Goal: Task Accomplishment & Management: Complete application form

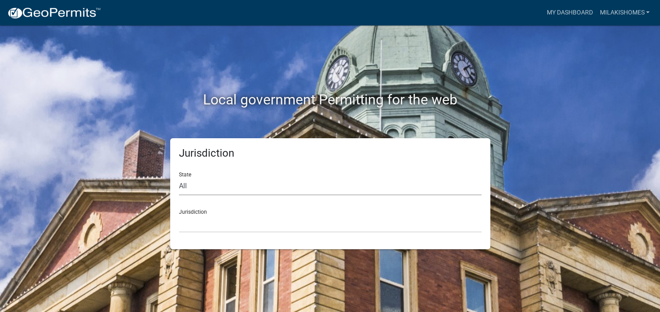
click at [182, 187] on select "All [US_STATE] [US_STATE] [US_STATE] [US_STATE] [US_STATE] [US_STATE] [US_STATE…" at bounding box center [330, 186] width 303 height 18
select select "[US_STATE]"
click at [179, 177] on select "All [US_STATE] [US_STATE] [US_STATE] [US_STATE] [US_STATE] [US_STATE] [US_STATE…" at bounding box center [330, 186] width 303 height 18
click at [203, 224] on select "City of [GEOGRAPHIC_DATA], [US_STATE] City of [GEOGRAPHIC_DATA], [US_STATE] Cit…" at bounding box center [330, 224] width 303 height 18
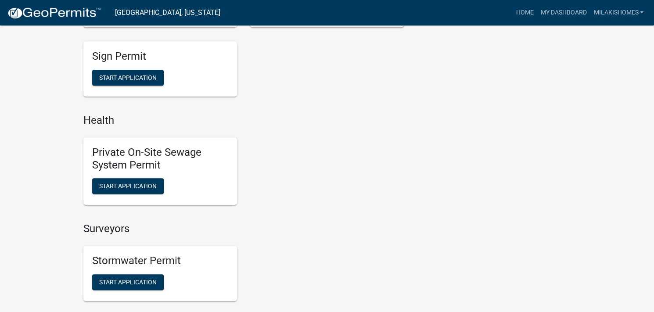
scroll to position [790, 0]
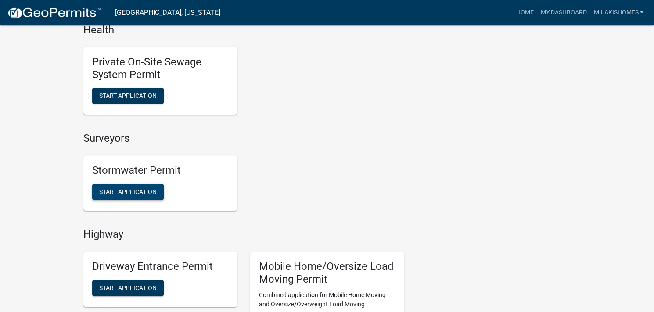
click at [131, 188] on span "Start Application" at bounding box center [127, 191] width 57 height 7
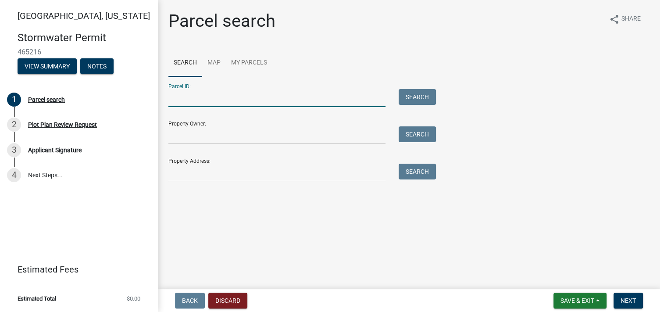
click at [176, 101] on input "Parcel ID:" at bounding box center [276, 98] width 217 height 18
type input "79-03-19-100-015.000-017"
click at [407, 96] on button "Search" at bounding box center [417, 97] width 37 height 16
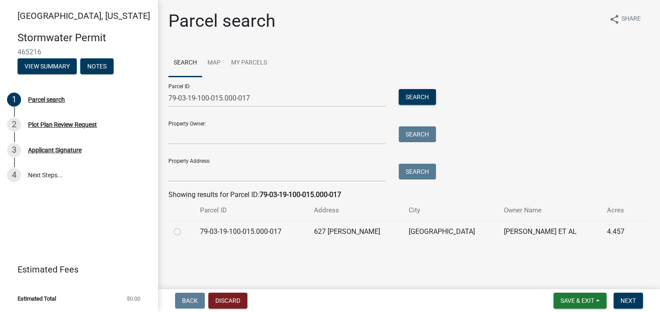
click at [184, 226] on label at bounding box center [184, 226] width 0 height 0
click at [184, 232] on input "radio" at bounding box center [187, 229] width 6 height 6
radio input "true"
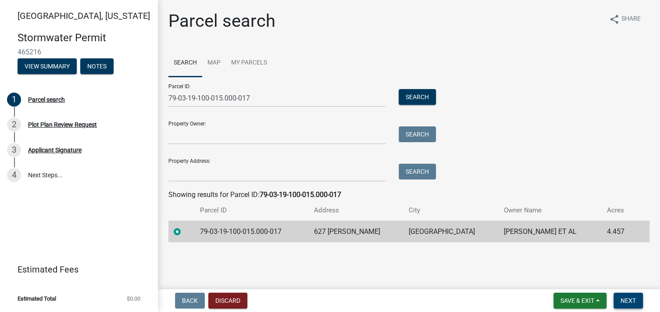
click at [627, 297] on span "Next" at bounding box center [628, 300] width 15 height 7
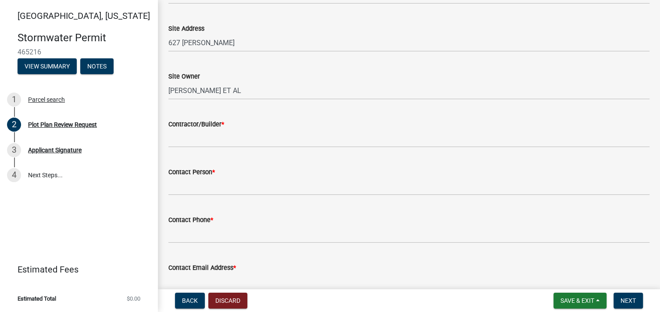
scroll to position [88, 0]
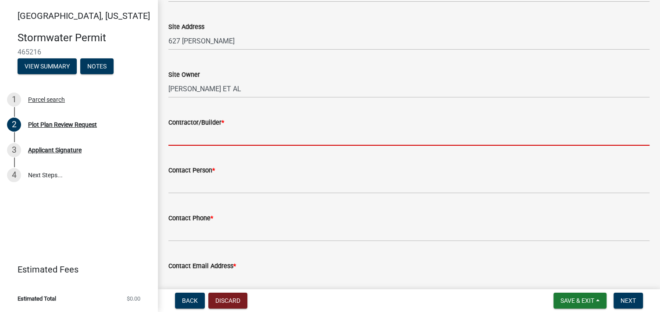
click at [204, 132] on input "Contractor/Builder *" at bounding box center [408, 137] width 481 height 18
type input "[PERSON_NAME] Homes"
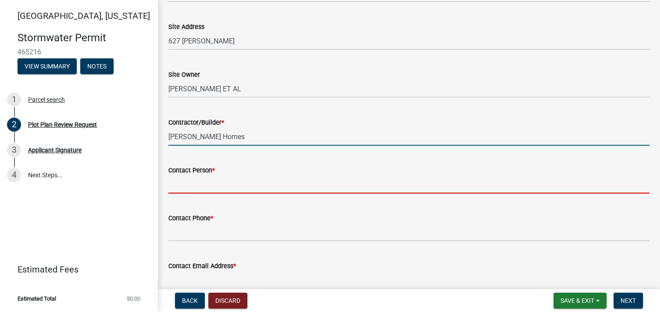
type input "[PERSON_NAME]"
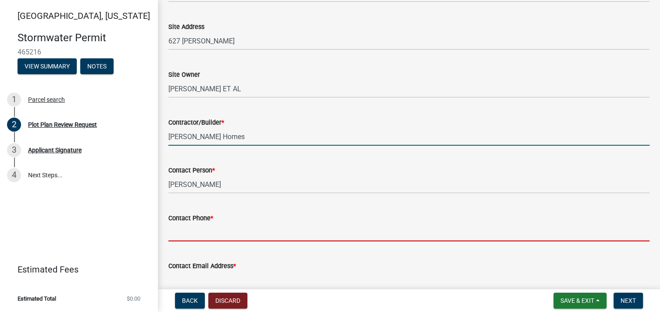
type input "7654913671"
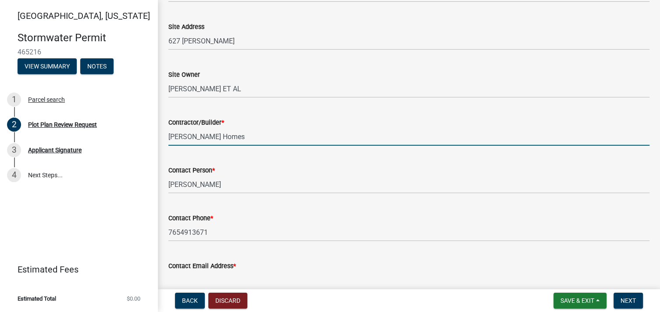
type input "[PERSON_NAME][EMAIL_ADDRESS][DOMAIN_NAME]"
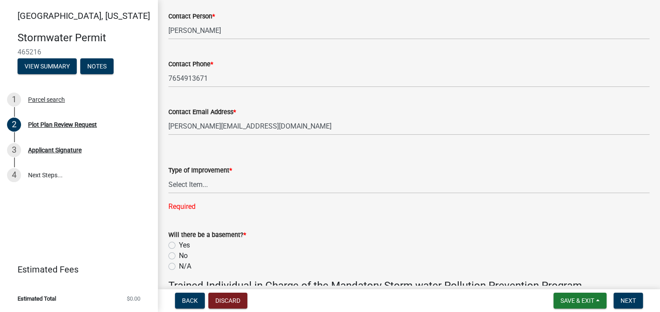
scroll to position [263, 0]
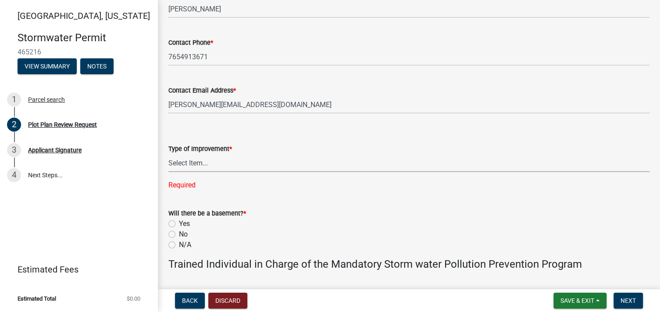
click at [198, 165] on select "Select Item... Agricultural Building Attached Garage Commercial Deck Detached G…" at bounding box center [408, 163] width 481 height 18
click at [168, 154] on select "Select Item... Agricultural Building Attached Garage Commercial Deck Detached G…" at bounding box center [408, 163] width 481 height 18
select select "b583a170-26d7-469b-a390-0aed4d149ee1"
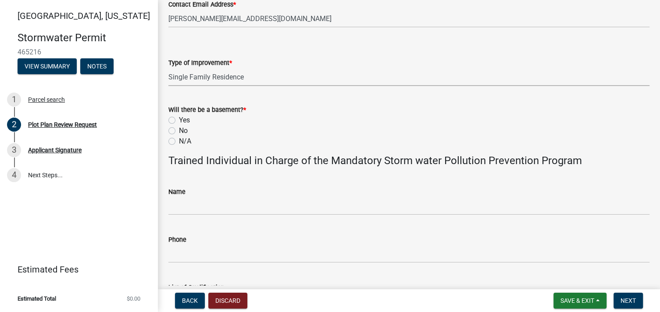
scroll to position [351, 0]
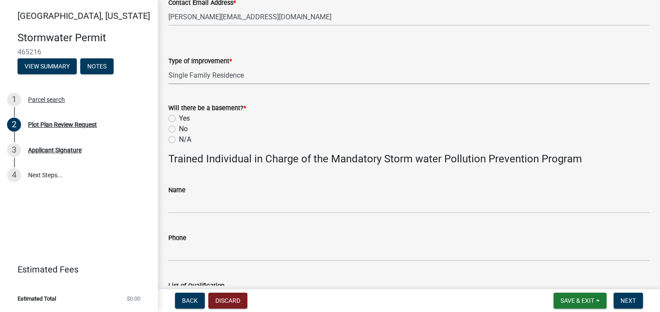
click at [179, 129] on label "No" at bounding box center [183, 129] width 9 height 11
click at [179, 129] on input "No" at bounding box center [182, 127] width 6 height 6
radio input "true"
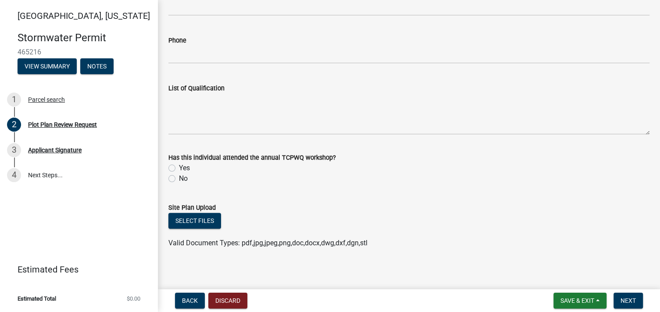
scroll to position [552, 0]
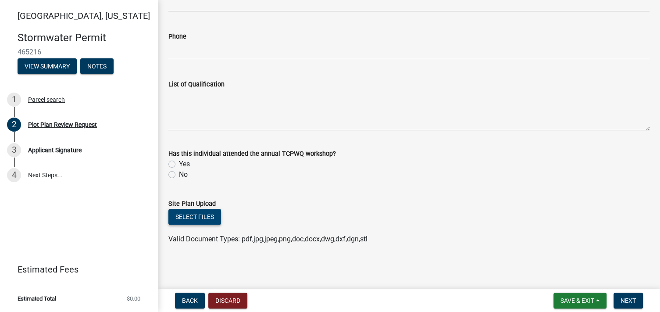
click at [200, 213] on button "Select files" at bounding box center [194, 217] width 53 height 16
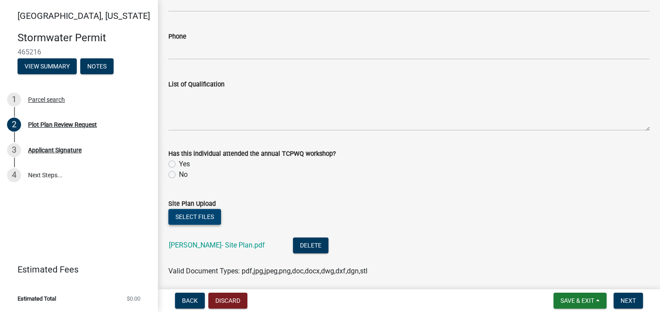
scroll to position [585, 0]
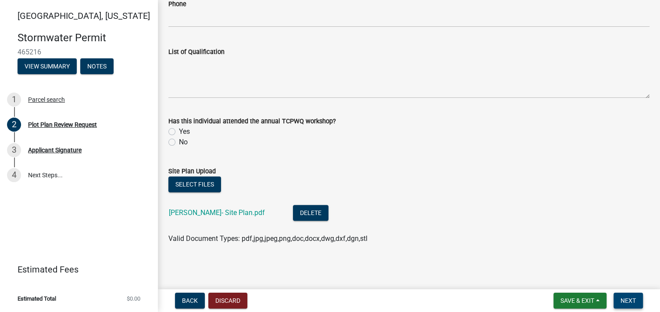
click at [633, 300] on span "Next" at bounding box center [628, 300] width 15 height 7
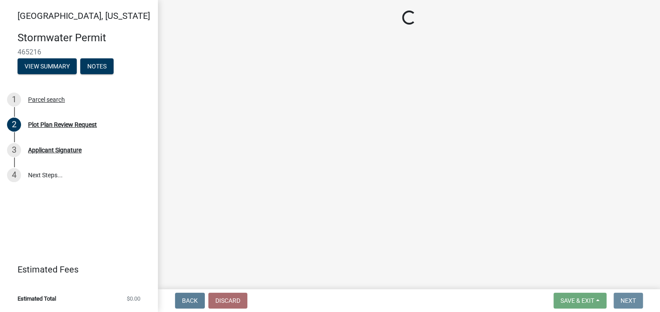
scroll to position [0, 0]
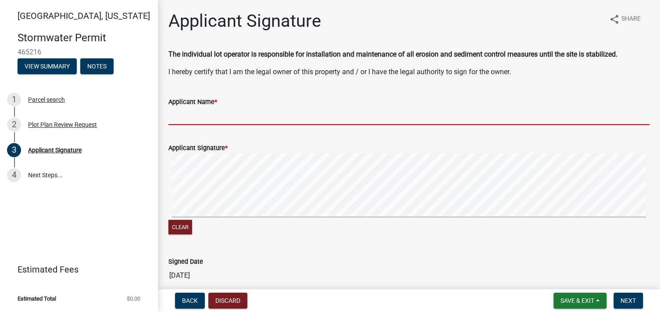
click at [197, 116] on input "Applicant Name *" at bounding box center [408, 116] width 481 height 18
type input "[PERSON_NAME]"
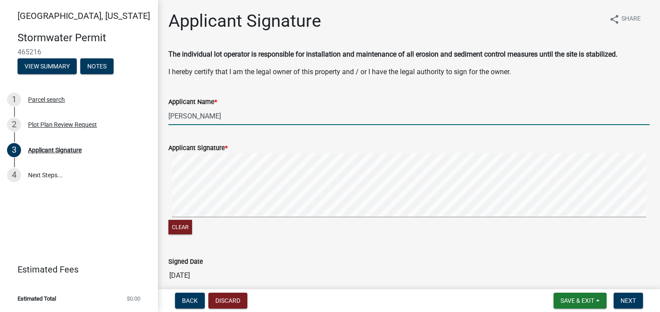
click at [243, 221] on div "Clear" at bounding box center [408, 194] width 481 height 83
click at [254, 222] on div "Clear" at bounding box center [408, 194] width 481 height 83
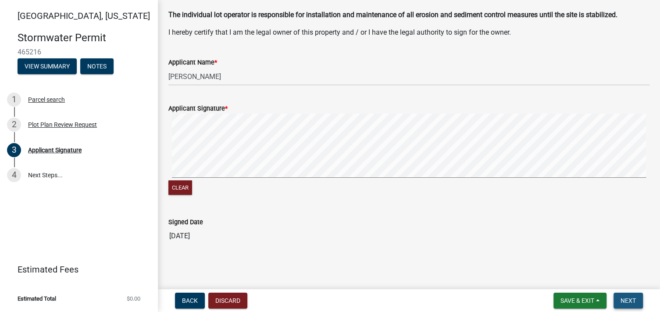
click at [631, 301] on span "Next" at bounding box center [628, 300] width 15 height 7
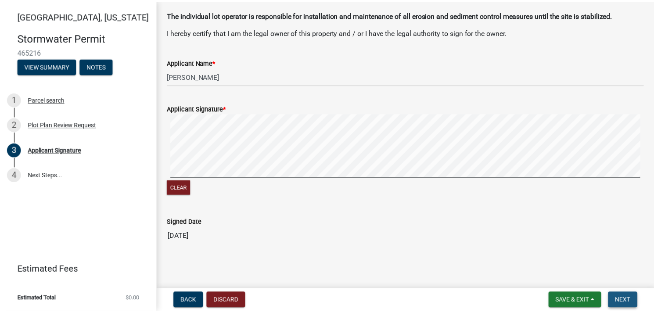
scroll to position [0, 0]
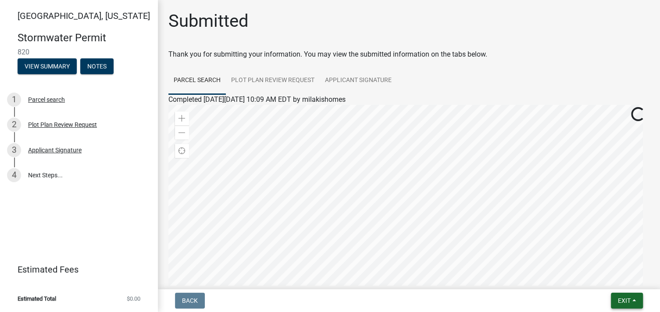
click at [630, 297] on span "Exit" at bounding box center [624, 300] width 13 height 7
click at [606, 279] on button "Save & Exit" at bounding box center [608, 277] width 70 height 21
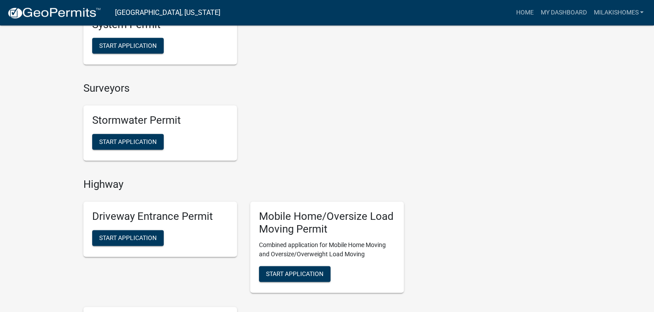
scroll to position [877, 0]
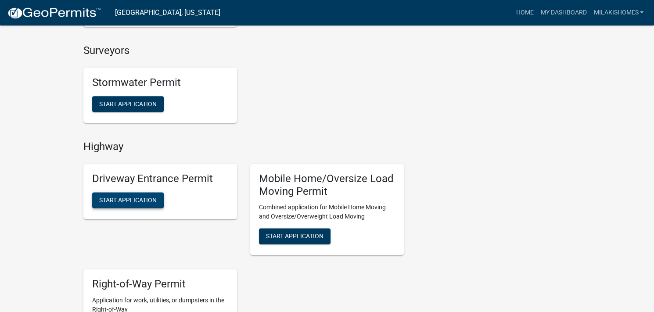
click at [131, 196] on span "Start Application" at bounding box center [127, 199] width 57 height 7
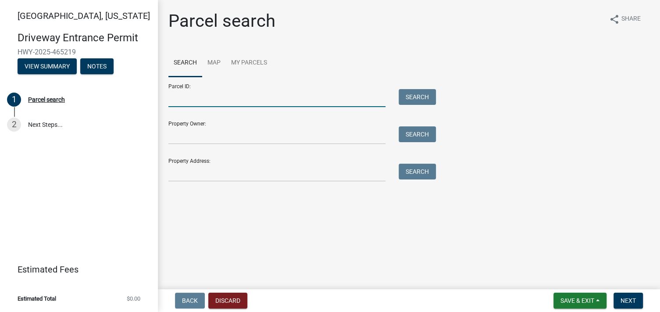
click at [215, 102] on input "Parcel ID:" at bounding box center [276, 98] width 217 height 18
type input "79-03-19-100-015.000-017"
click at [415, 96] on button "Search" at bounding box center [417, 97] width 37 height 16
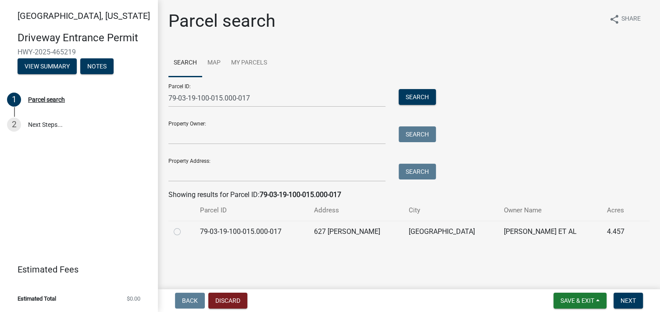
click at [184, 226] on label at bounding box center [184, 226] width 0 height 0
click at [184, 232] on input "radio" at bounding box center [187, 229] width 6 height 6
radio input "true"
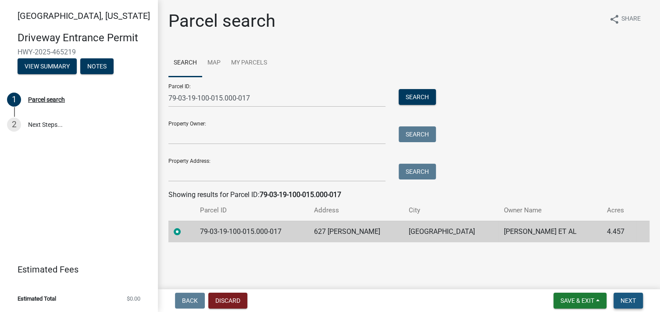
click at [630, 298] on span "Next" at bounding box center [628, 300] width 15 height 7
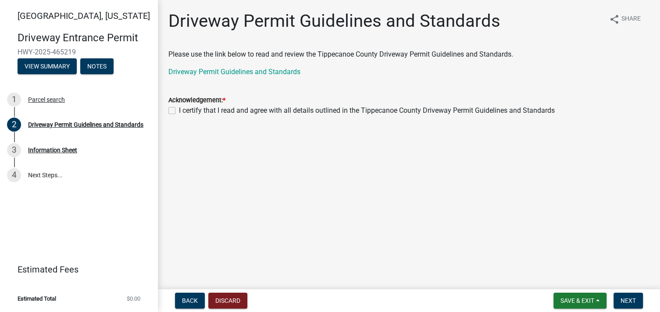
click at [179, 110] on label "I certify that I read and agree with all details outlined in the Tippecanoe Cou…" at bounding box center [367, 110] width 376 height 11
click at [179, 110] on input "I certify that I read and agree with all details outlined in the Tippecanoe Cou…" at bounding box center [182, 108] width 6 height 6
checkbox input "true"
click at [628, 300] on span "Next" at bounding box center [628, 300] width 15 height 7
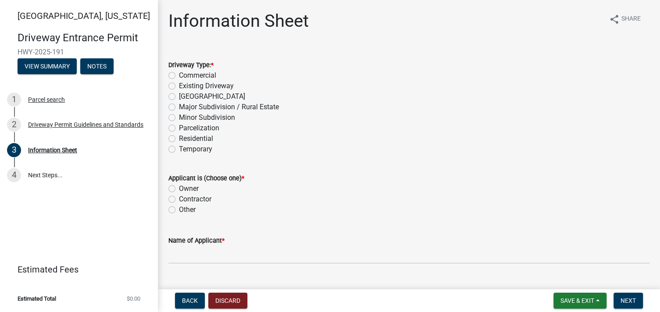
click at [179, 139] on label "Residential" at bounding box center [196, 138] width 34 height 11
click at [179, 139] on input "Residential" at bounding box center [182, 136] width 6 height 6
radio input "true"
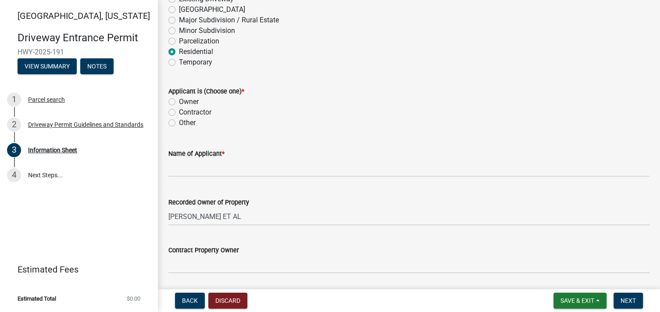
scroll to position [88, 0]
click at [179, 108] on label "Contractor" at bounding box center [195, 111] width 32 height 11
click at [179, 108] on input "Contractor" at bounding box center [182, 109] width 6 height 6
radio input "true"
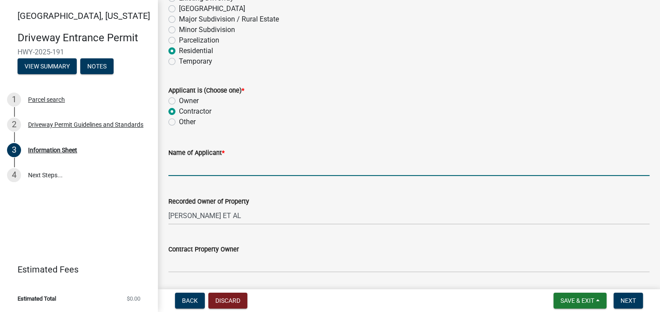
click at [218, 165] on input "Name of Applicant *" at bounding box center [408, 167] width 481 height 18
type input "[PERSON_NAME] HOMES LLC"
type input "7654913671"
type input "[US_STATE]"
type input "[PERSON_NAME]"
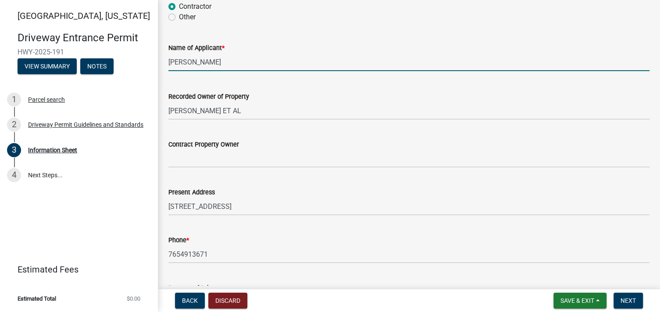
scroll to position [219, 0]
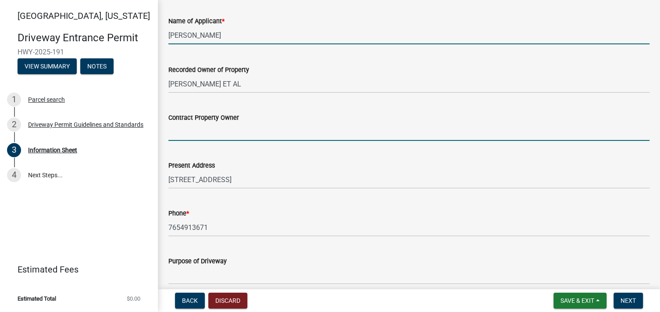
click at [250, 132] on input "Contract Property Owner" at bounding box center [408, 132] width 481 height 18
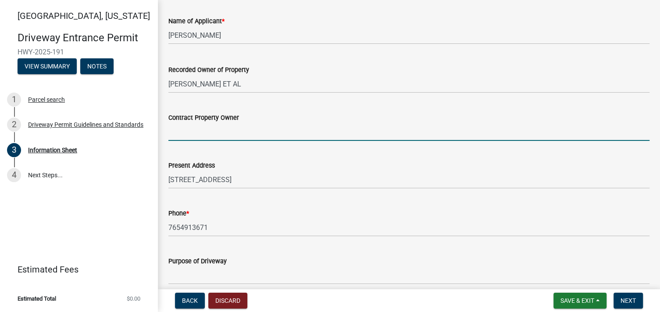
type input "[PERSON_NAME] Homes"
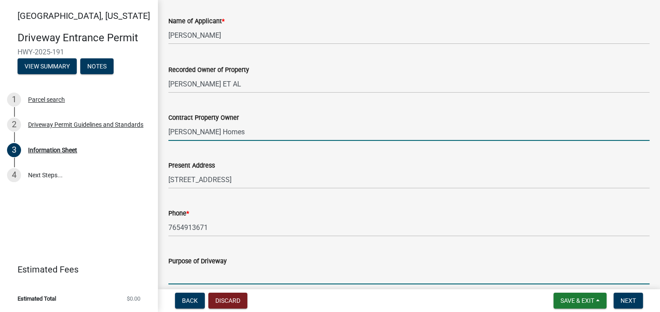
type input "New Construction"
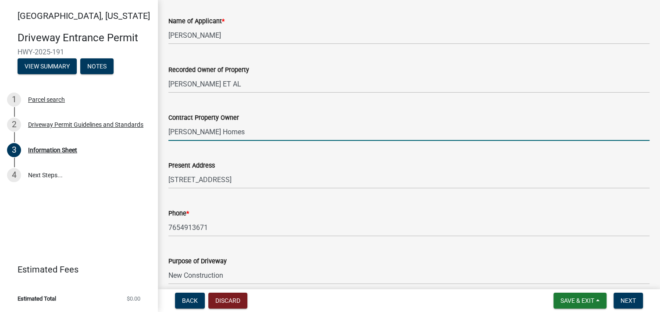
type input "Stonehenge"
type input "281"
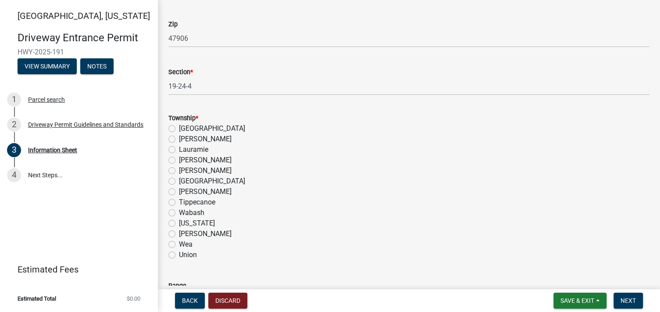
scroll to position [614, 0]
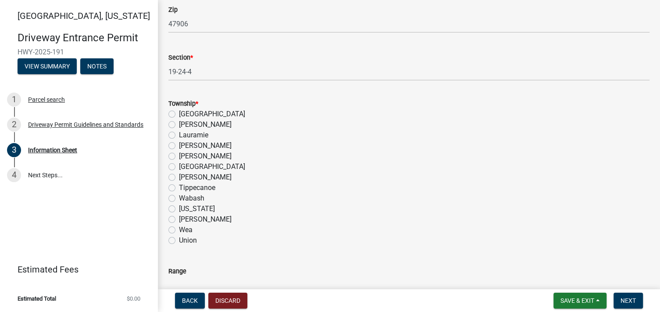
click at [179, 188] on label "Tippecanoe" at bounding box center [197, 187] width 36 height 11
click at [179, 188] on input "Tippecanoe" at bounding box center [182, 185] width 6 height 6
radio input "true"
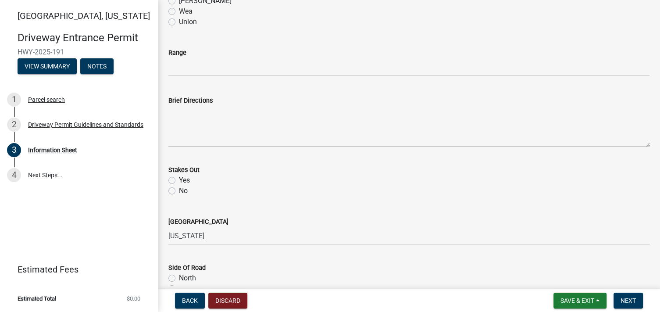
scroll to position [834, 0]
click at [179, 190] on label "No" at bounding box center [183, 190] width 9 height 11
click at [179, 190] on input "No" at bounding box center [182, 188] width 6 height 6
radio input "true"
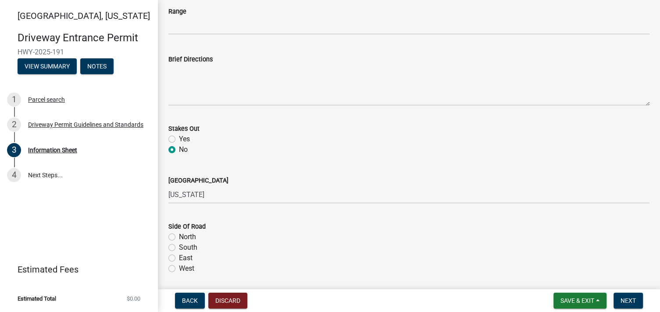
scroll to position [921, 0]
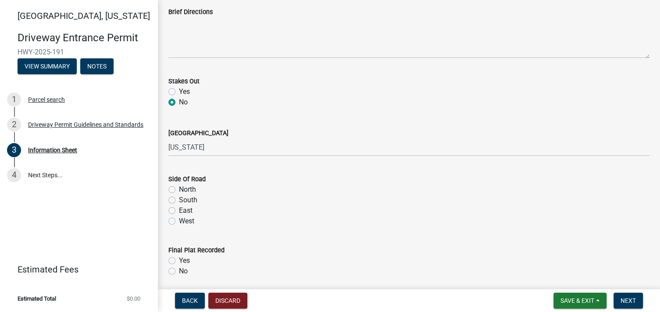
click at [179, 199] on label "South" at bounding box center [188, 200] width 18 height 11
click at [179, 199] on input "South" at bounding box center [182, 198] width 6 height 6
radio input "true"
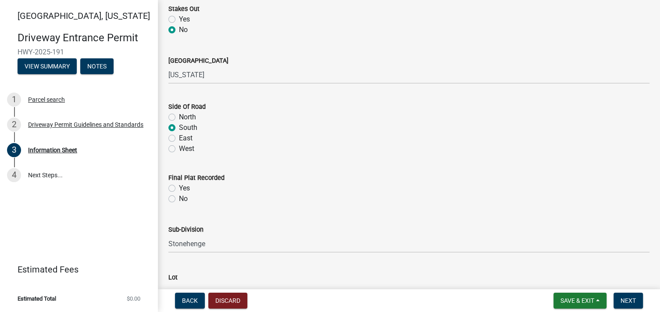
scroll to position [1009, 0]
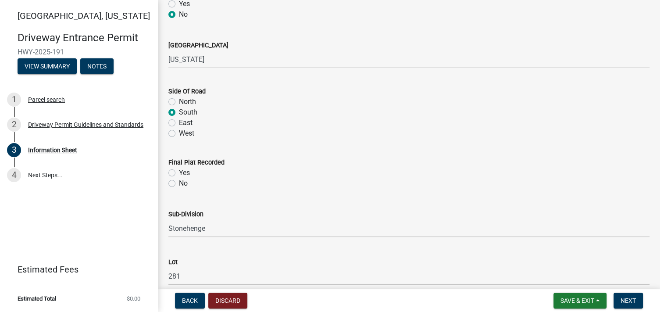
click at [179, 172] on label "Yes" at bounding box center [184, 173] width 11 height 11
click at [179, 172] on input "Yes" at bounding box center [182, 171] width 6 height 6
radio input "true"
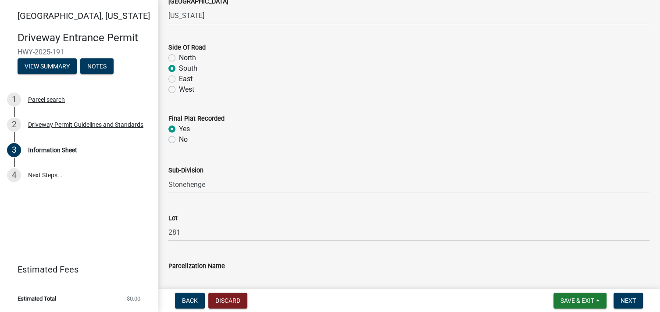
scroll to position [1097, 0]
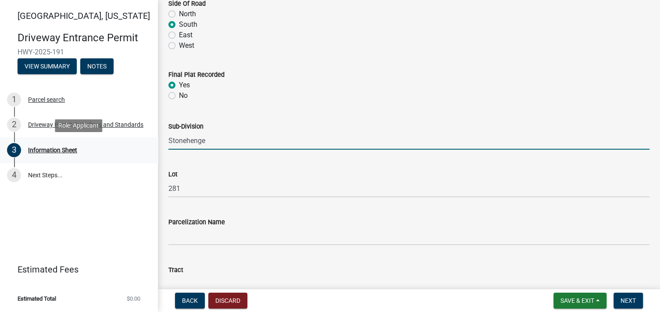
drag, startPoint x: 235, startPoint y: 143, endPoint x: 114, endPoint y: 141, distance: 120.7
click at [114, 141] on div "[GEOGRAPHIC_DATA][US_STATE] Entrance Permit HWY-2025-191 View Summary Notes 1 P…" at bounding box center [330, 156] width 660 height 312
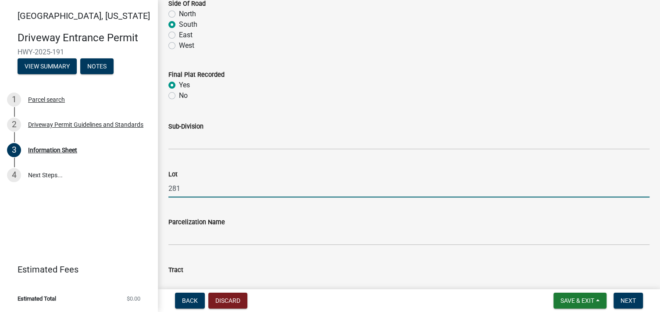
drag, startPoint x: 203, startPoint y: 191, endPoint x: 157, endPoint y: 188, distance: 45.7
click at [157, 188] on div "[GEOGRAPHIC_DATA][US_STATE] Entrance Permit HWY-2025-191 View Summary Notes 1 P…" at bounding box center [330, 156] width 660 height 312
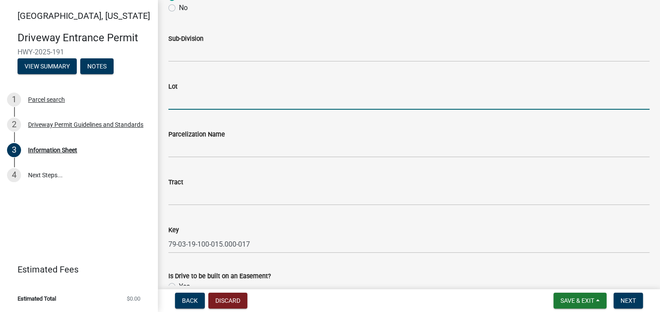
scroll to position [1141, 0]
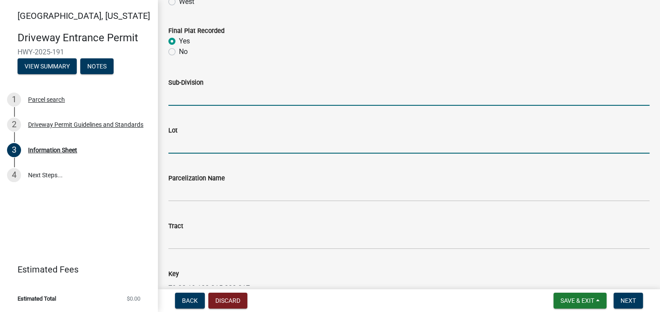
click at [194, 100] on input "Sub-Division" at bounding box center [408, 97] width 481 height 18
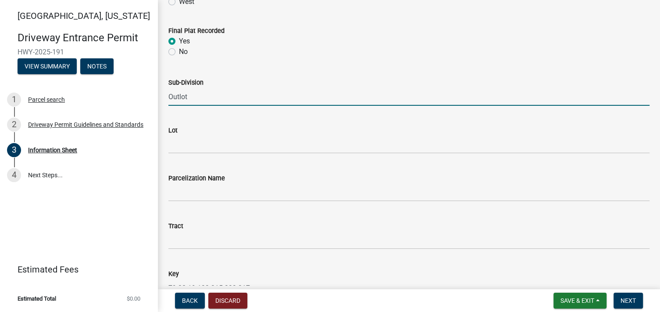
type input "Outlot"
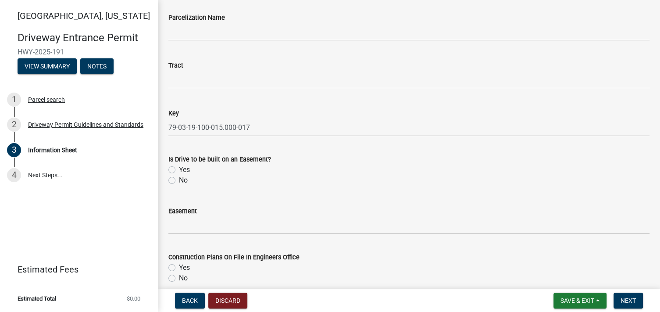
scroll to position [1316, 0]
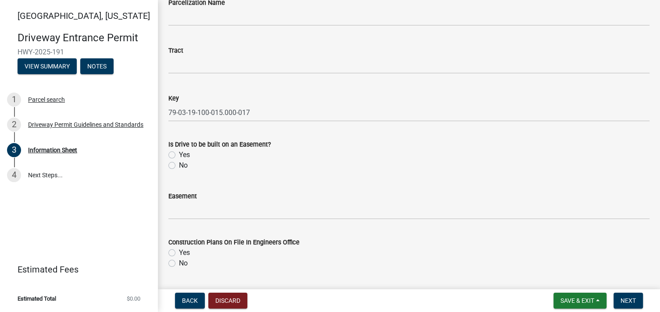
click at [179, 164] on label "No" at bounding box center [183, 165] width 9 height 11
click at [179, 164] on input "No" at bounding box center [182, 163] width 6 height 6
radio input "true"
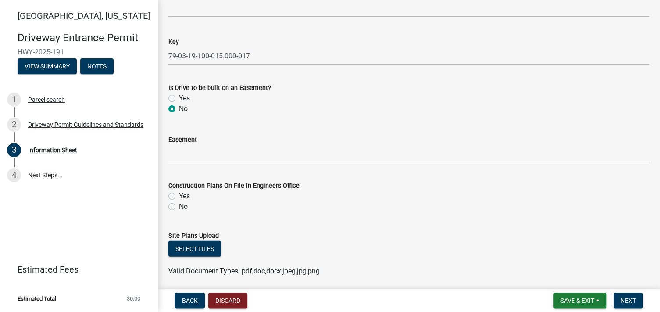
scroll to position [1448, 0]
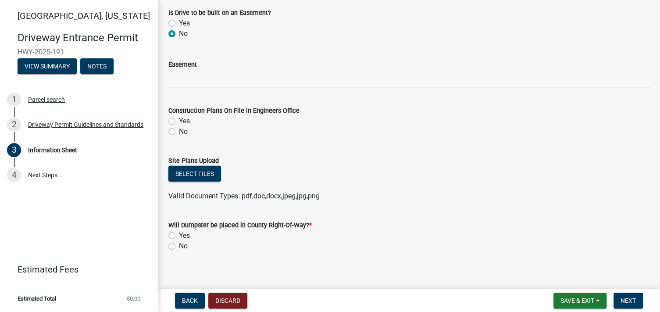
click at [179, 131] on label "No" at bounding box center [183, 131] width 9 height 11
click at [179, 131] on input "No" at bounding box center [182, 129] width 6 height 6
radio input "true"
click at [190, 175] on button "Select files" at bounding box center [194, 174] width 53 height 16
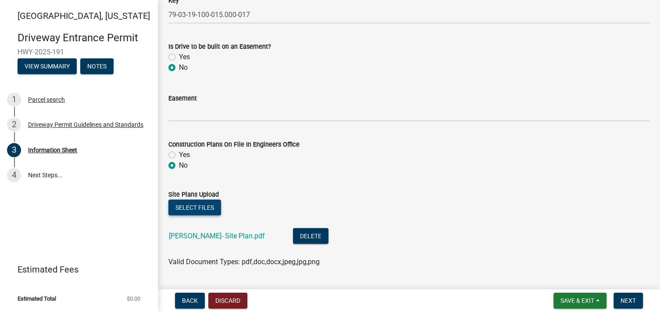
scroll to position [1399, 0]
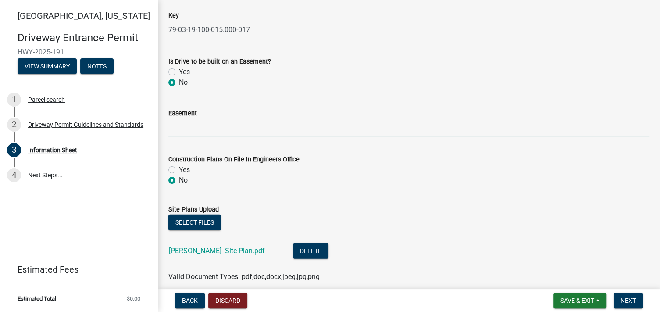
click at [206, 132] on input "Easement" at bounding box center [408, 127] width 481 height 18
type input "Drainage & Utility Easement"
click at [179, 71] on label "Yes" at bounding box center [184, 72] width 11 height 11
click at [179, 71] on input "Yes" at bounding box center [182, 70] width 6 height 6
radio input "true"
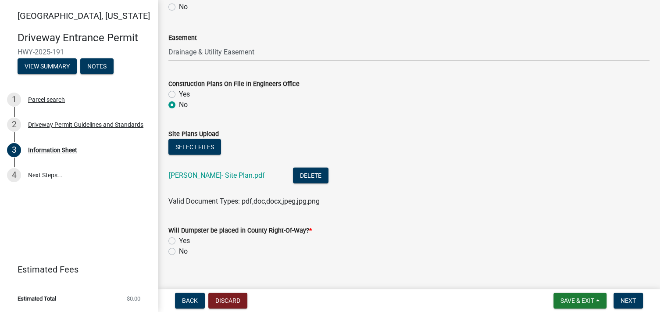
scroll to position [1487, 0]
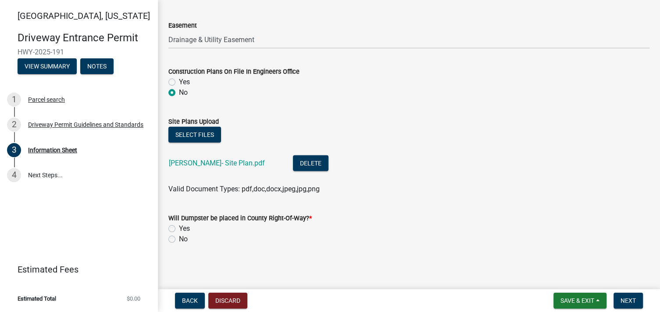
click at [179, 239] on label "No" at bounding box center [183, 239] width 9 height 11
click at [179, 239] on input "No" at bounding box center [182, 237] width 6 height 6
radio input "true"
click at [627, 302] on span "Next" at bounding box center [628, 300] width 15 height 7
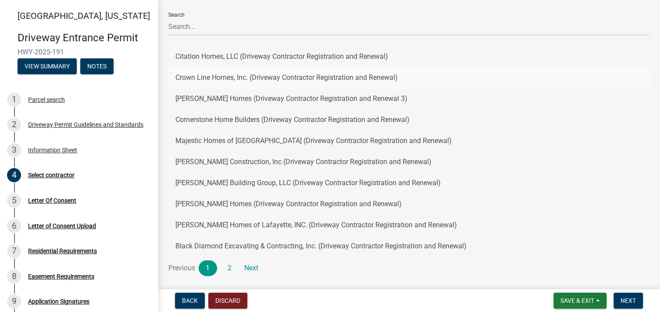
scroll to position [68, 0]
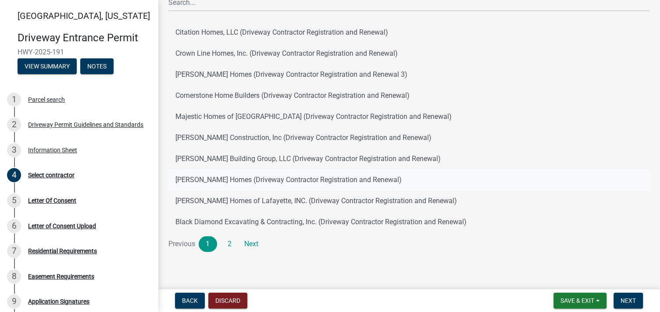
click at [255, 179] on button "[PERSON_NAME] Homes (Driveway Contractor Registration and Renewal)" at bounding box center [408, 179] width 481 height 21
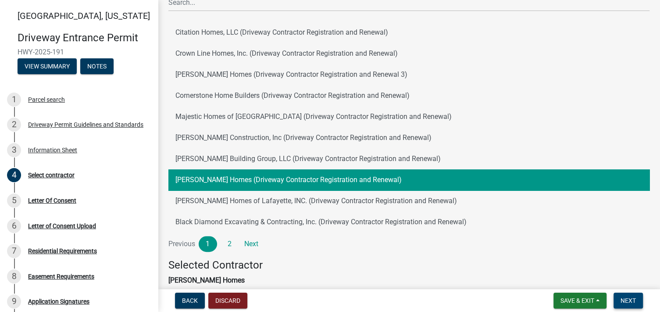
click at [622, 297] on span "Next" at bounding box center [628, 300] width 15 height 7
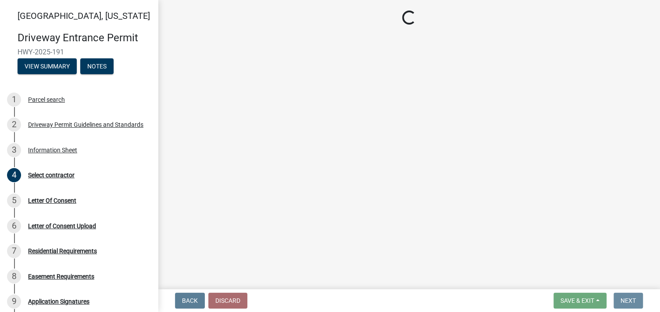
scroll to position [0, 0]
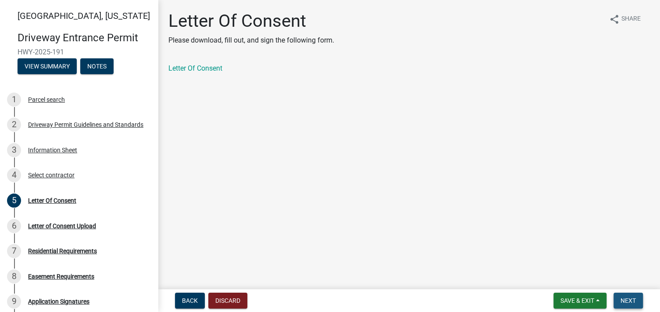
click at [626, 299] on span "Next" at bounding box center [628, 300] width 15 height 7
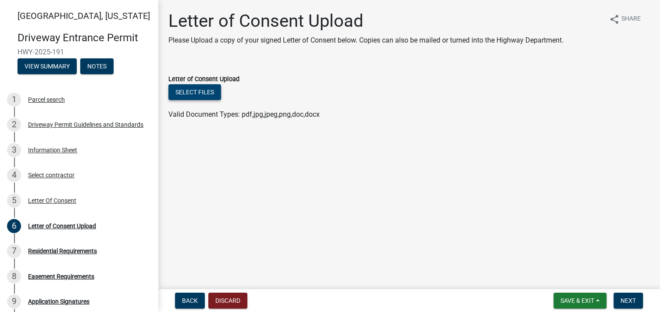
click at [202, 92] on button "Select files" at bounding box center [194, 92] width 53 height 16
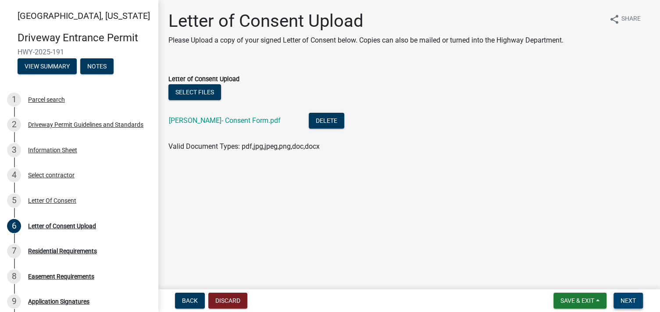
click at [630, 297] on span "Next" at bounding box center [628, 300] width 15 height 7
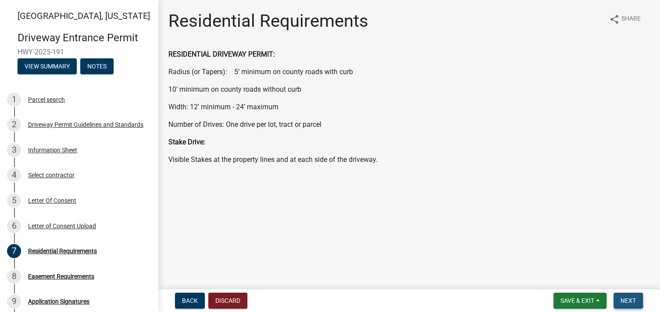
click at [626, 295] on button "Next" at bounding box center [628, 301] width 29 height 16
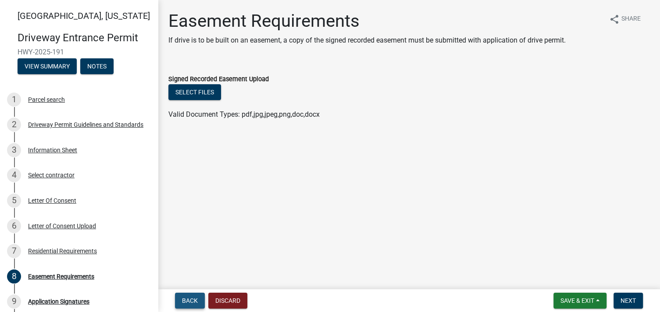
click at [191, 300] on span "Back" at bounding box center [190, 300] width 16 height 7
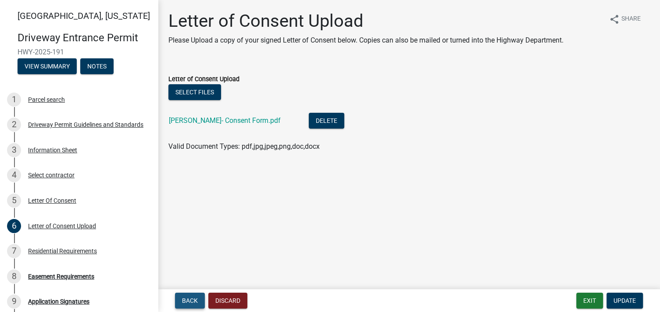
click at [186, 299] on span "Back" at bounding box center [190, 300] width 16 height 7
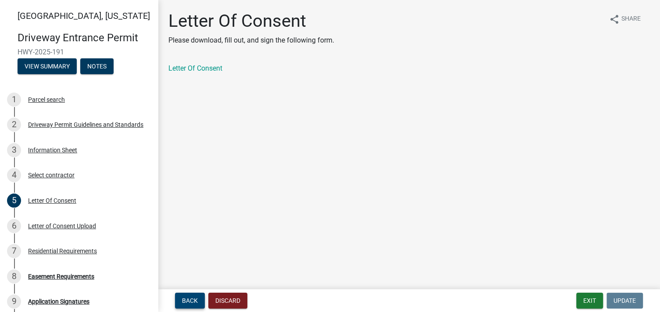
click at [186, 299] on span "Back" at bounding box center [190, 300] width 16 height 7
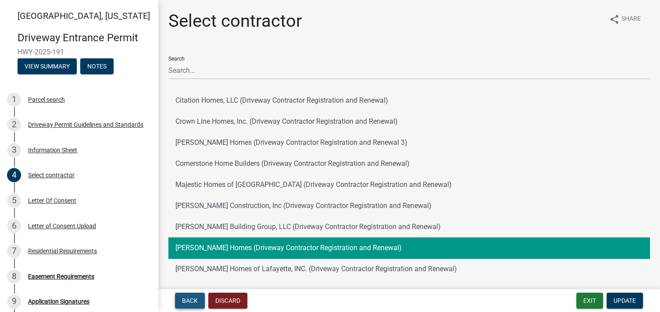
click at [193, 302] on span "Back" at bounding box center [190, 300] width 16 height 7
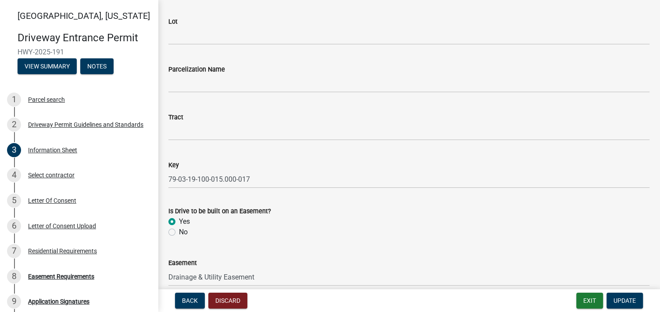
scroll to position [1272, 0]
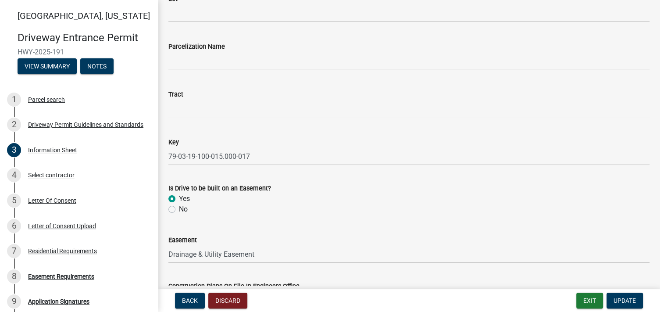
click at [179, 208] on label "No" at bounding box center [183, 209] width 9 height 11
click at [179, 208] on input "No" at bounding box center [182, 207] width 6 height 6
radio input "true"
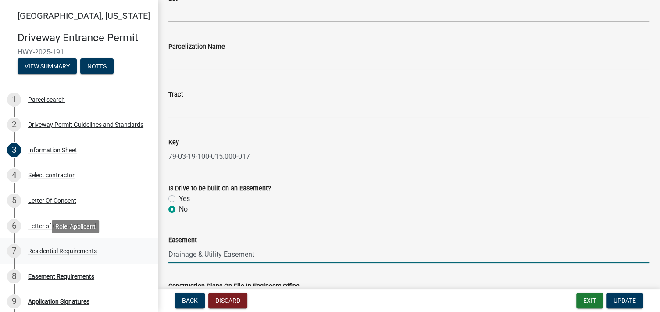
drag, startPoint x: 268, startPoint y: 254, endPoint x: 96, endPoint y: 258, distance: 172.0
click at [96, 258] on div "[GEOGRAPHIC_DATA][US_STATE] Entrance Permit HWY-2025-191 View Summary Notes 1 P…" at bounding box center [330, 156] width 660 height 312
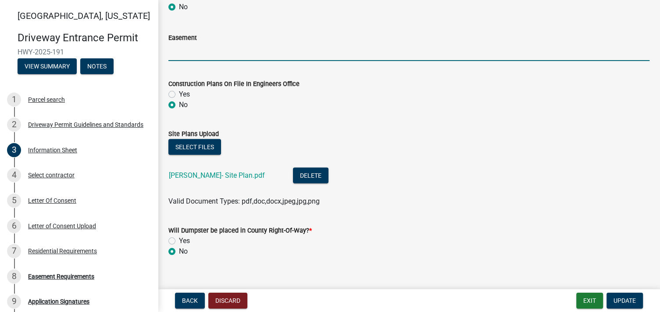
scroll to position [1487, 0]
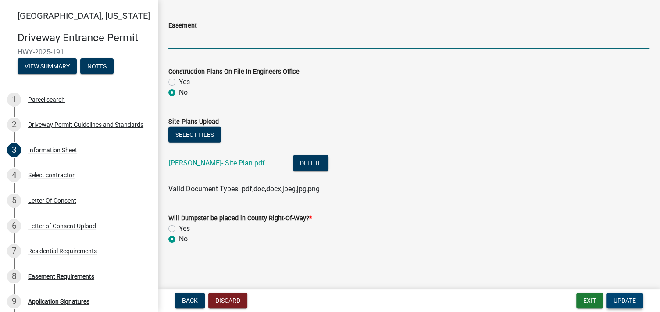
click at [629, 297] on span "Update" at bounding box center [625, 300] width 22 height 7
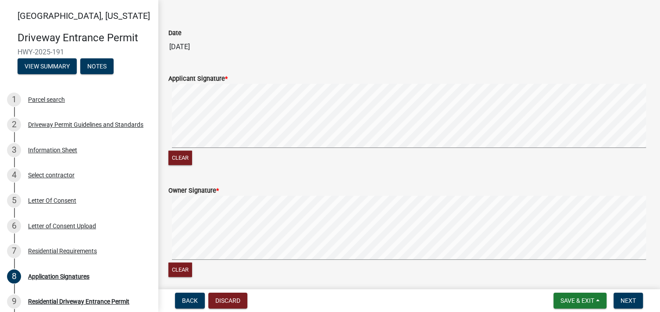
scroll to position [439, 0]
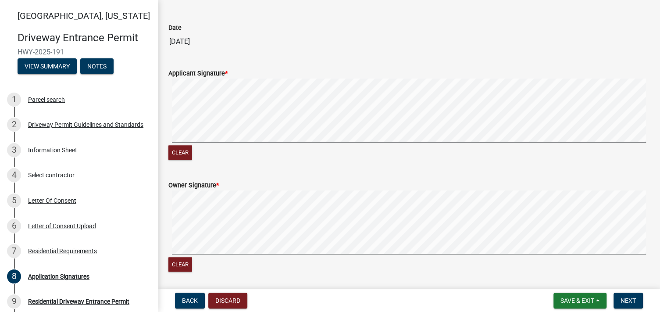
click at [243, 151] on div "Clear" at bounding box center [408, 120] width 481 height 83
click at [251, 156] on div "Clear" at bounding box center [408, 120] width 481 height 83
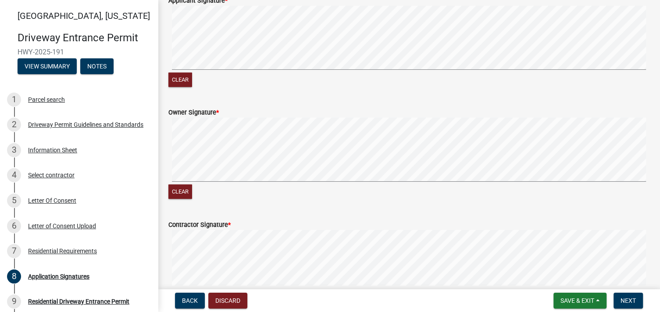
scroll to position [526, 0]
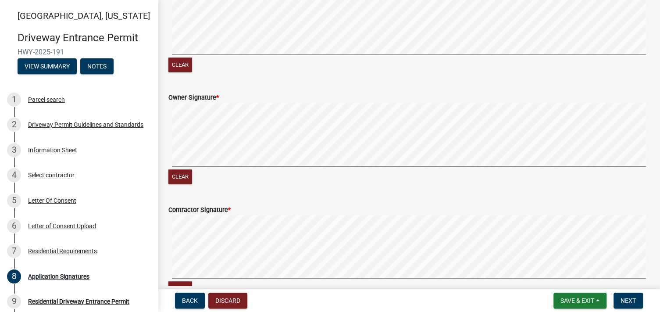
click at [269, 177] on div "Clear" at bounding box center [408, 144] width 481 height 83
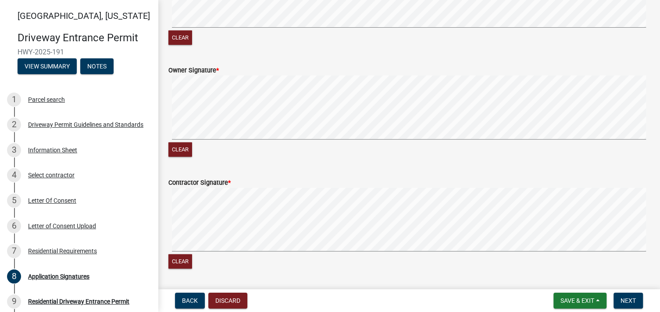
scroll to position [580, 0]
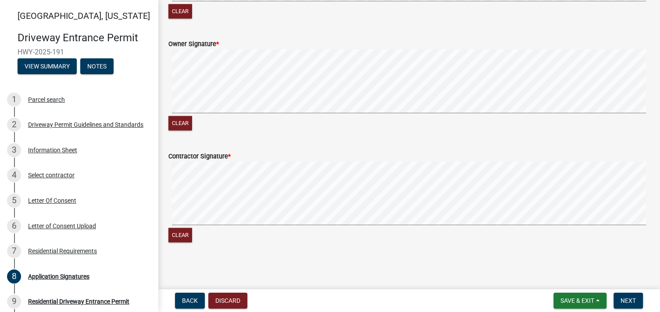
click at [255, 229] on div "Clear" at bounding box center [408, 202] width 481 height 83
click at [260, 232] on div "Clear" at bounding box center [408, 202] width 481 height 83
click at [628, 300] on span "Next" at bounding box center [628, 300] width 15 height 7
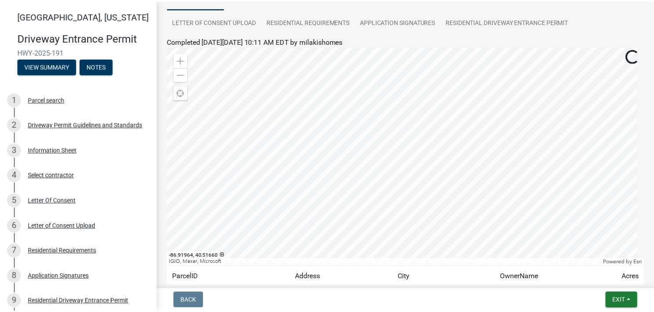
scroll to position [88, 0]
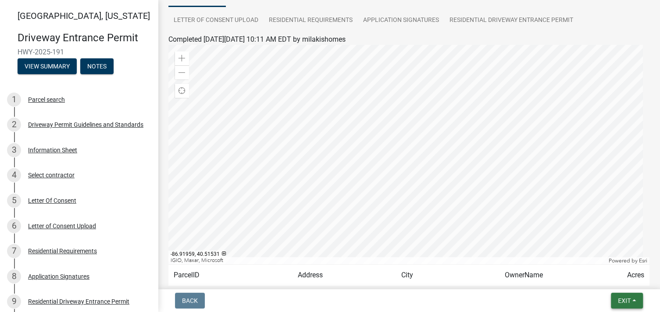
click at [624, 297] on span "Exit" at bounding box center [624, 300] width 13 height 7
click at [593, 276] on button "Save & Exit" at bounding box center [608, 277] width 70 height 21
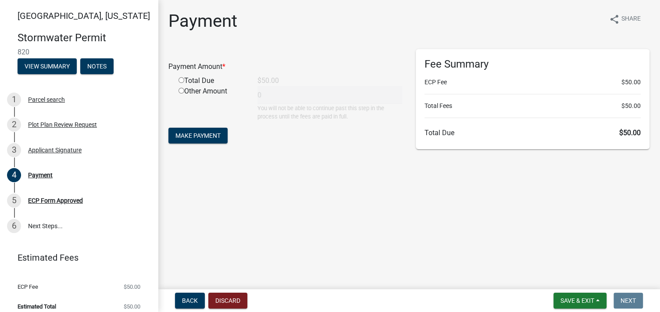
click at [182, 79] on input "radio" at bounding box center [182, 80] width 6 height 6
radio input "true"
type input "50"
click at [179, 135] on span "Make Payment" at bounding box center [197, 135] width 45 height 7
